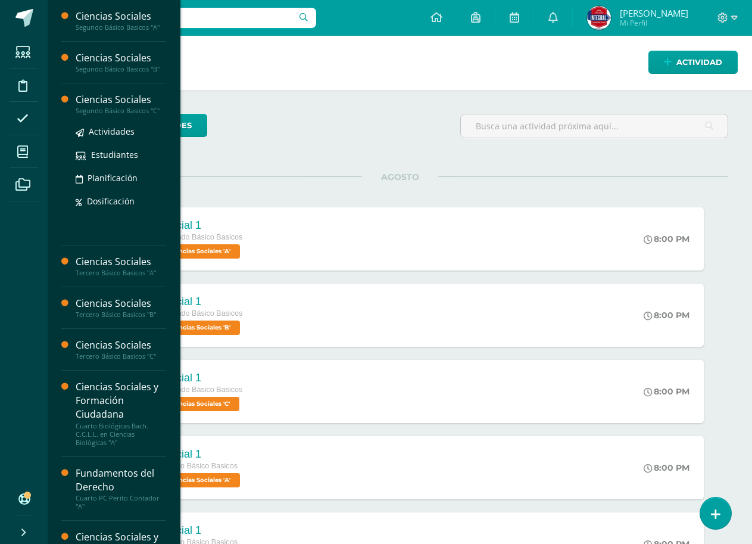
click at [143, 107] on div "Segundo Básico Basicos "C"" at bounding box center [121, 111] width 91 height 8
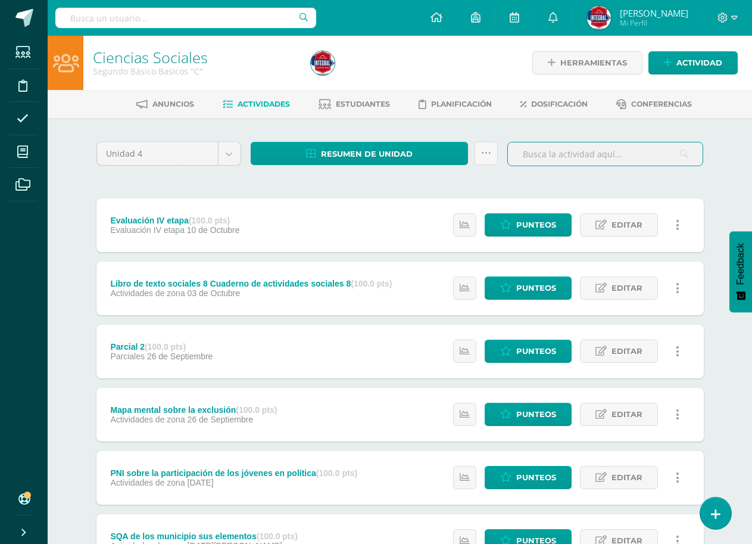
click at [693, 157] on input "text" at bounding box center [605, 153] width 195 height 23
click at [736, 167] on div "Ciencias Sociales Segundo Básico Basicos "C" Herramientas Detalle de asistencia…" at bounding box center [400, 436] width 705 height 801
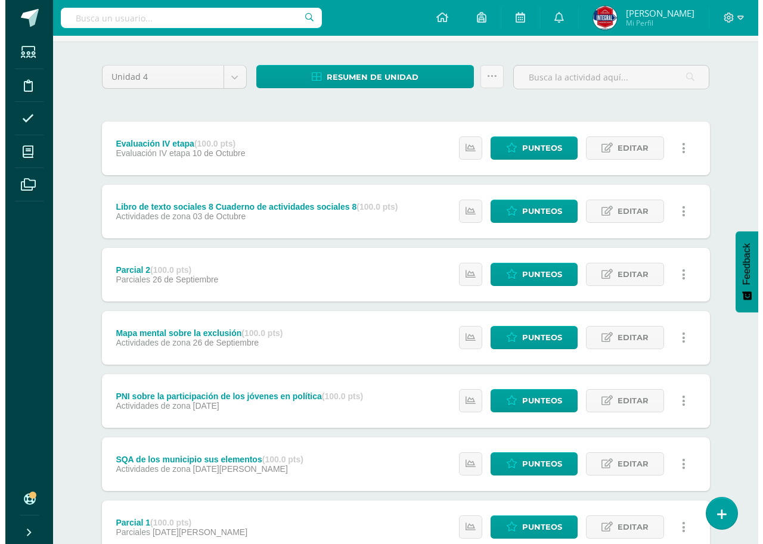
scroll to position [179, 0]
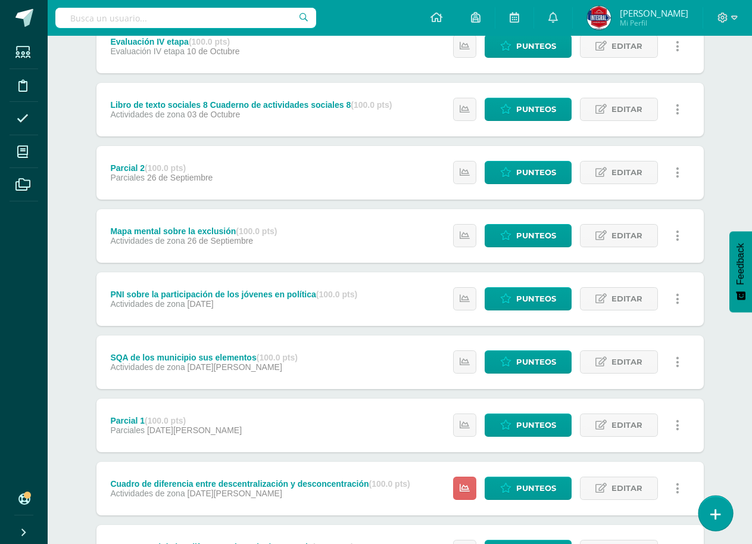
click at [708, 512] on link at bounding box center [716, 513] width 34 height 35
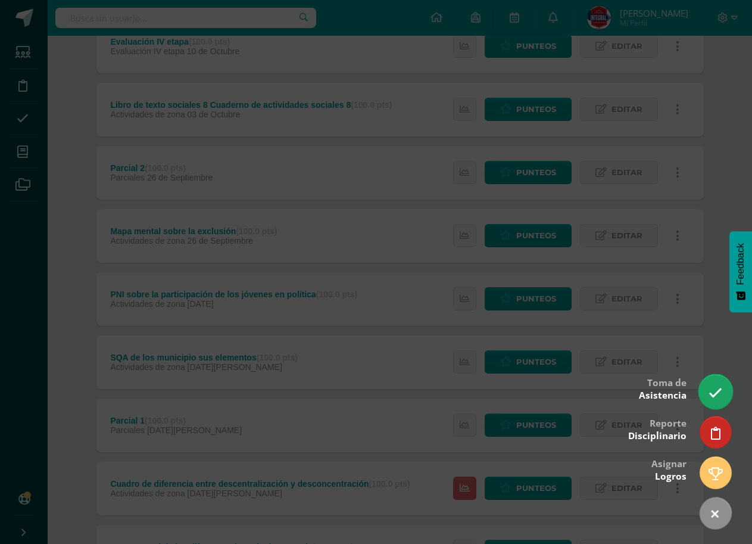
click at [717, 394] on icon at bounding box center [716, 393] width 14 height 14
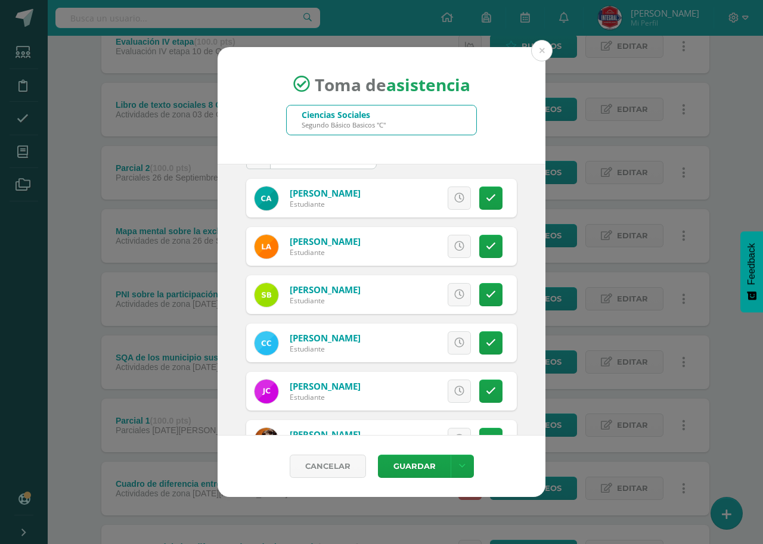
scroll to position [60, 0]
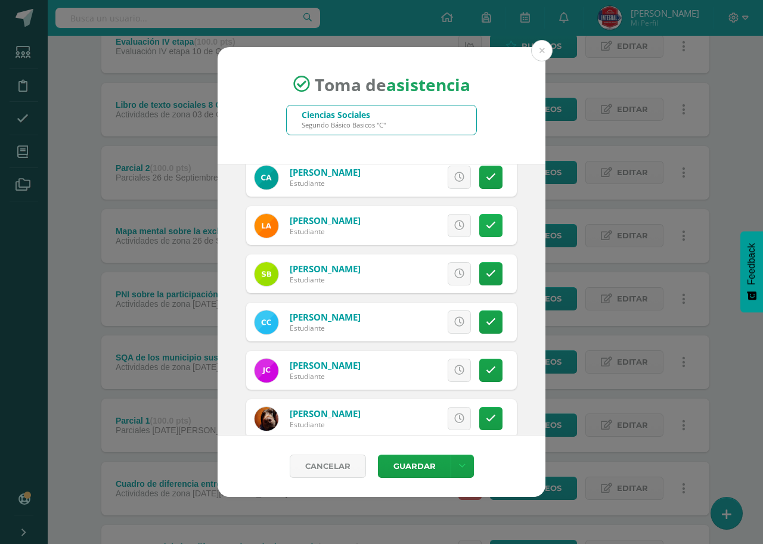
click at [481, 232] on link at bounding box center [490, 225] width 23 height 23
click at [490, 274] on link at bounding box center [490, 273] width 23 height 23
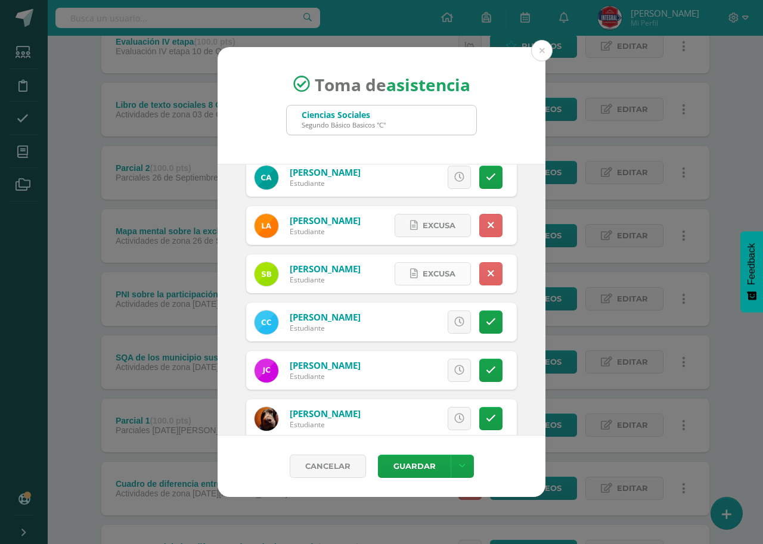
click at [422, 275] on span "Excusa" at bounding box center [438, 274] width 33 height 22
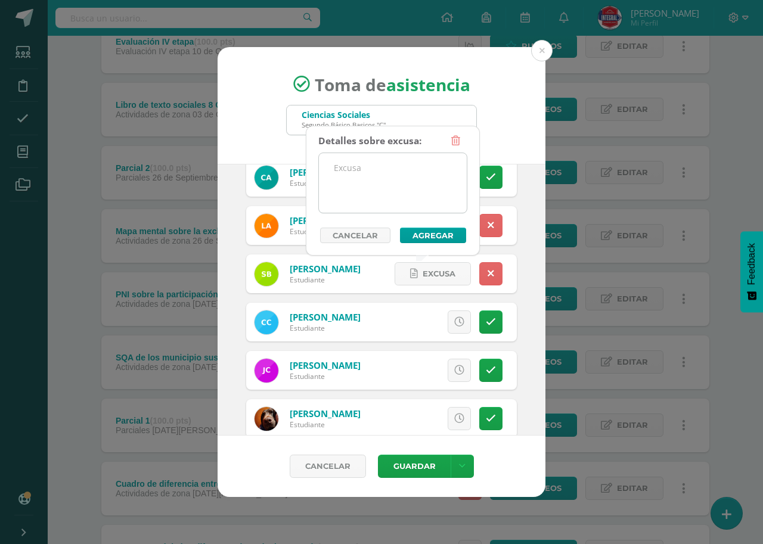
click at [335, 197] on textarea at bounding box center [393, 183] width 148 height 60
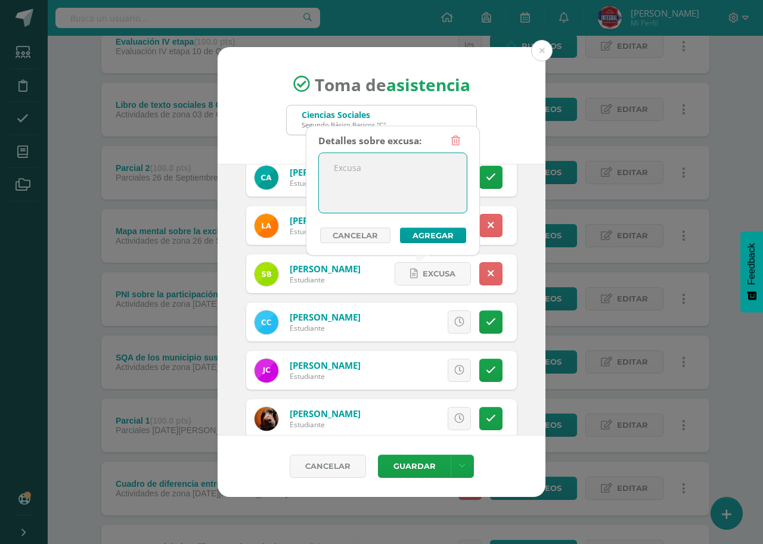
type textarea "C"
type textarea "EN COORDINACIÓN"
click at [420, 238] on button "Agregar" at bounding box center [433, 235] width 66 height 15
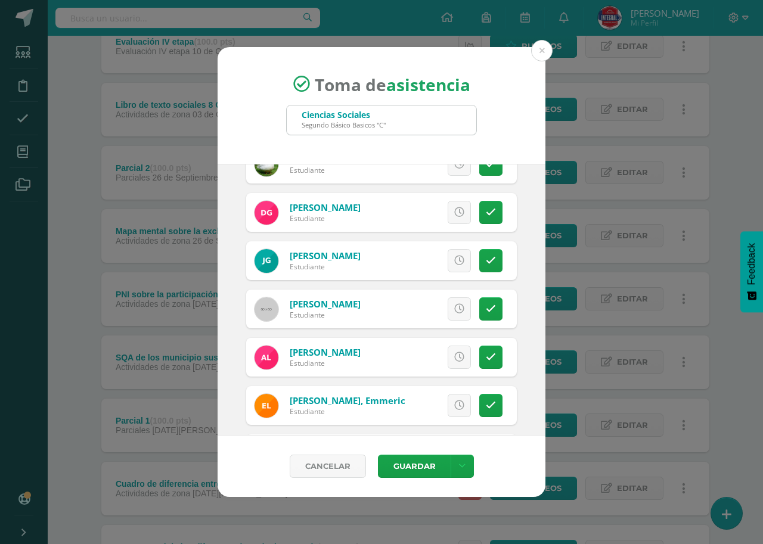
scroll to position [477, 0]
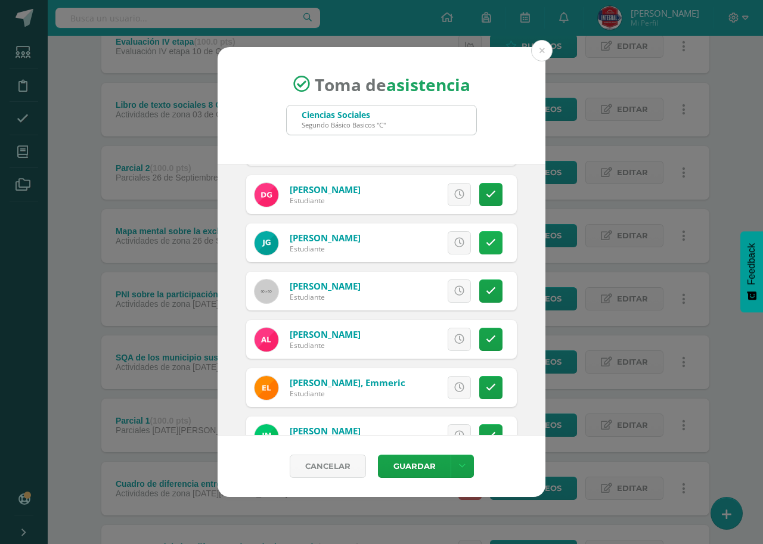
click at [486, 239] on icon at bounding box center [491, 243] width 10 height 10
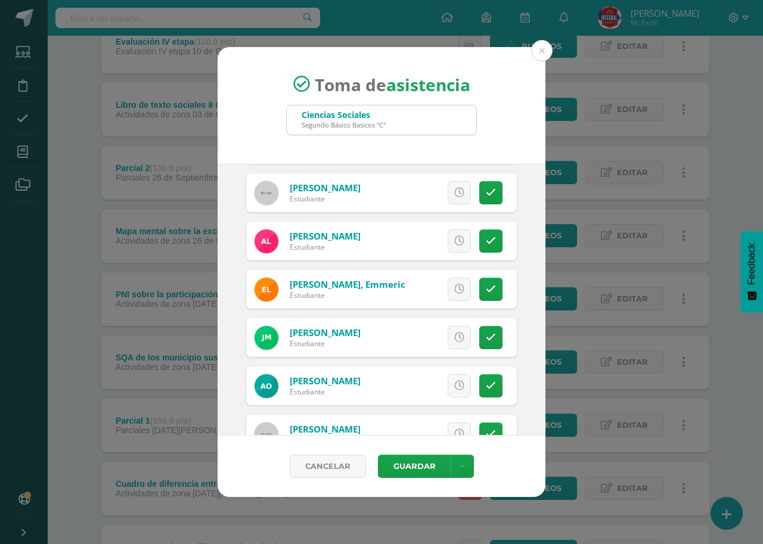
scroll to position [596, 0]
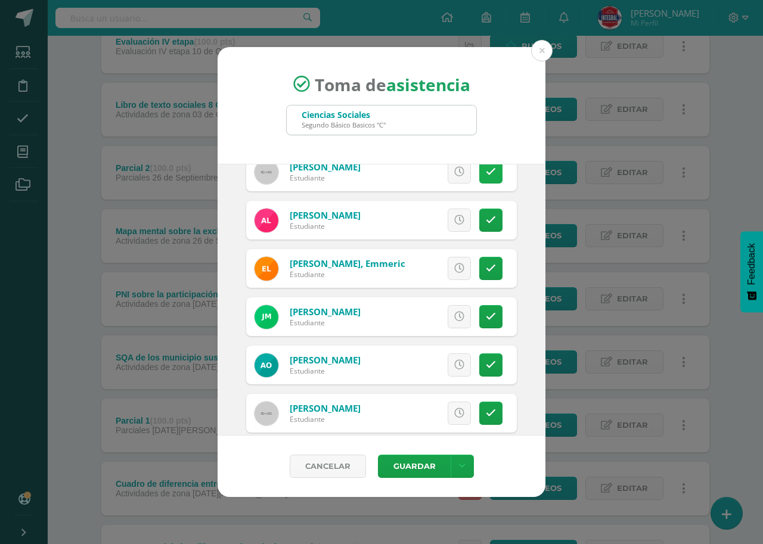
click at [486, 170] on link at bounding box center [490, 171] width 23 height 23
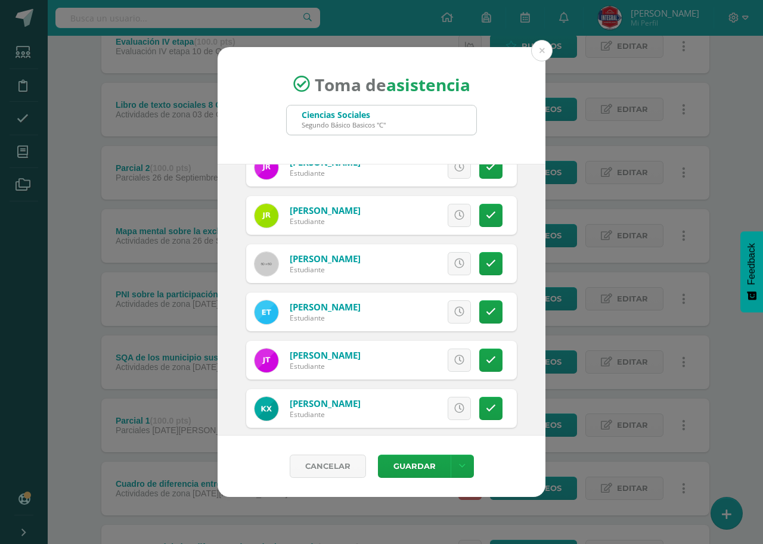
scroll to position [1047, 0]
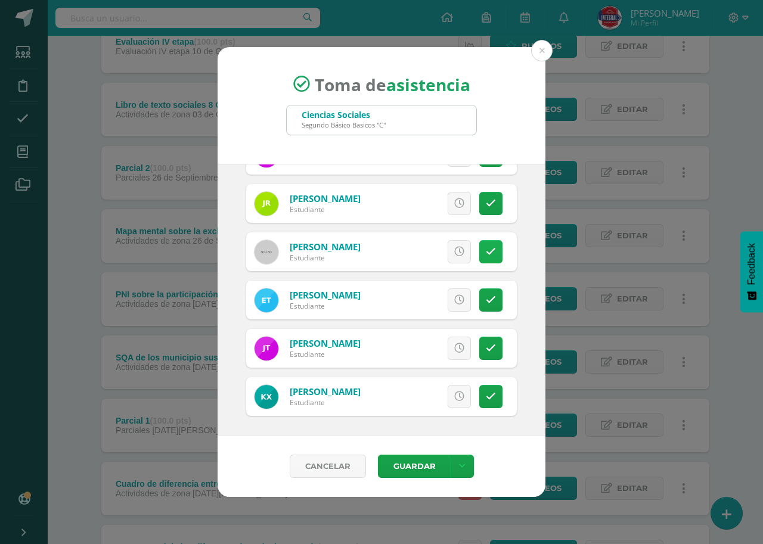
click at [486, 254] on icon at bounding box center [491, 252] width 10 height 10
click at [422, 254] on span "Excusa" at bounding box center [438, 252] width 33 height 22
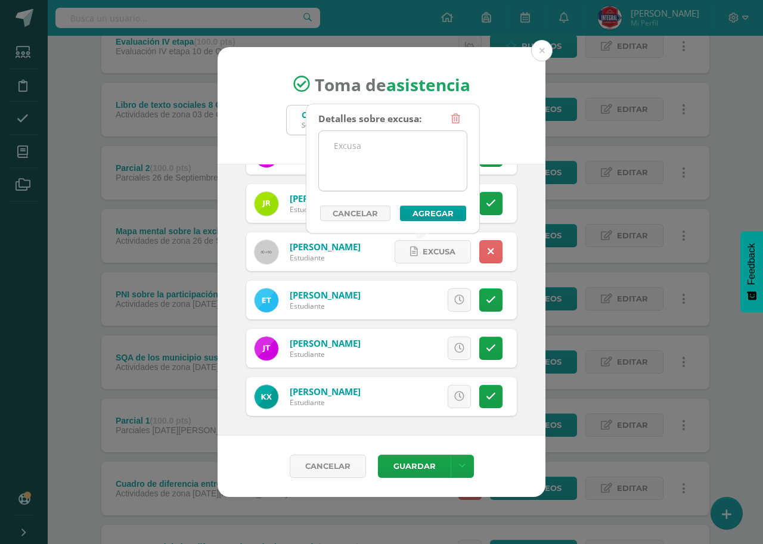
click at [376, 186] on textarea at bounding box center [393, 161] width 148 height 60
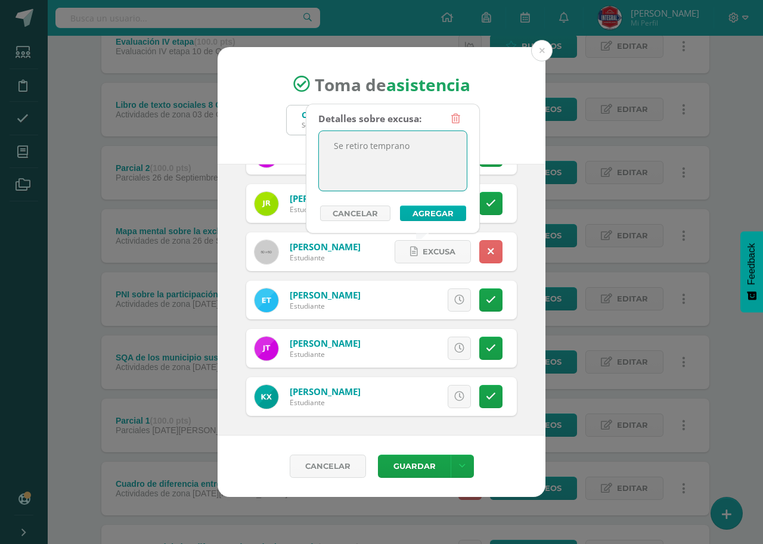
type textarea "Se retiro temprano"
click at [447, 217] on button "Agregar" at bounding box center [433, 213] width 66 height 15
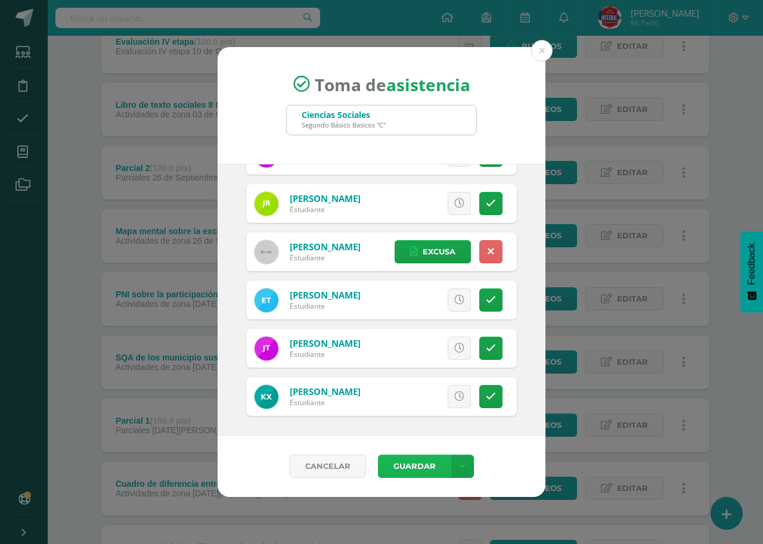
click at [406, 465] on button "Guardar" at bounding box center [414, 466] width 73 height 23
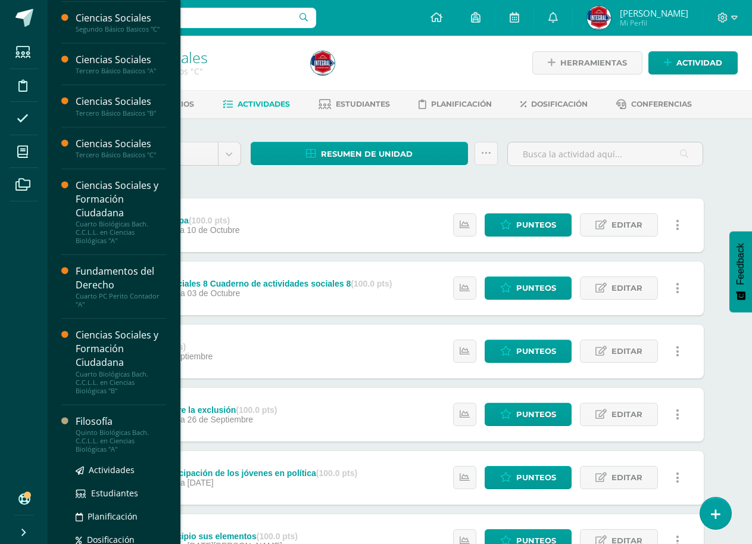
scroll to position [121, 0]
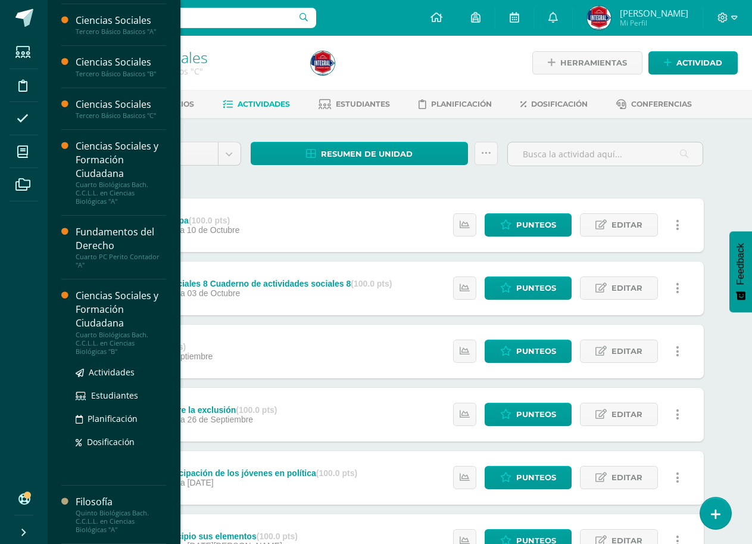
click at [98, 318] on div "Ciencias Sociales y Formación Ciudadana" at bounding box center [121, 309] width 91 height 41
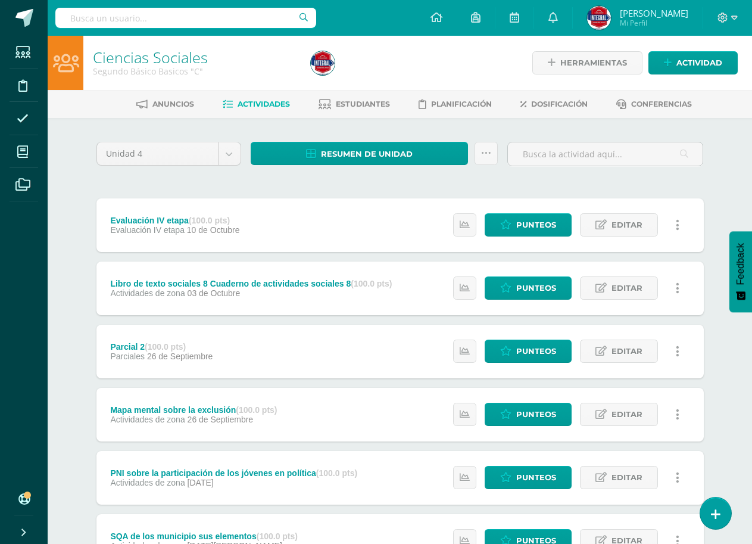
scroll to position [60, 0]
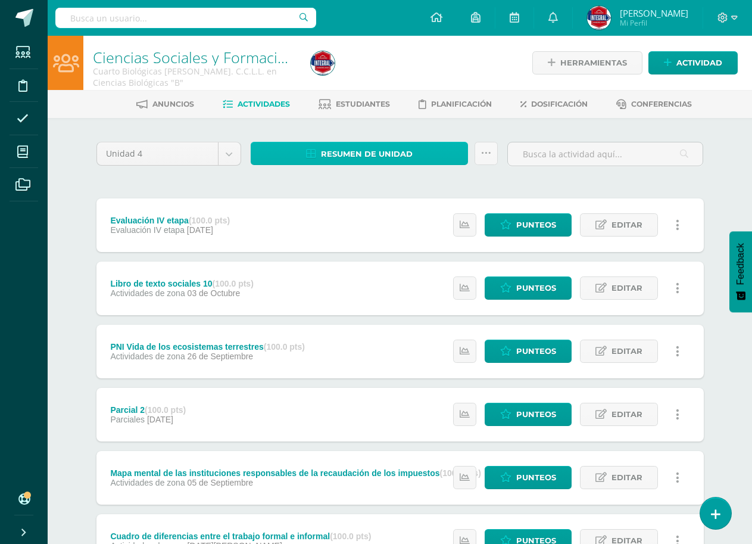
click at [394, 155] on span "Resumen de unidad" at bounding box center [367, 154] width 92 height 22
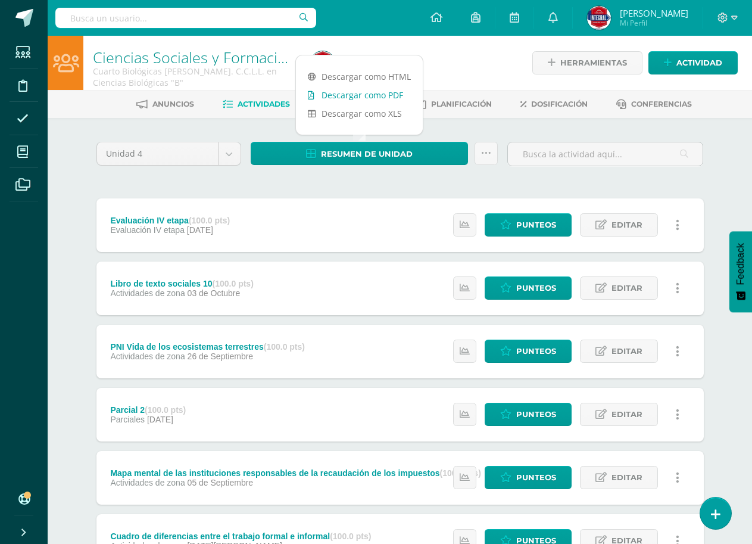
click at [363, 92] on link "Descargar como PDF" at bounding box center [359, 95] width 127 height 18
